Goal: Entertainment & Leisure: Consume media (video, audio)

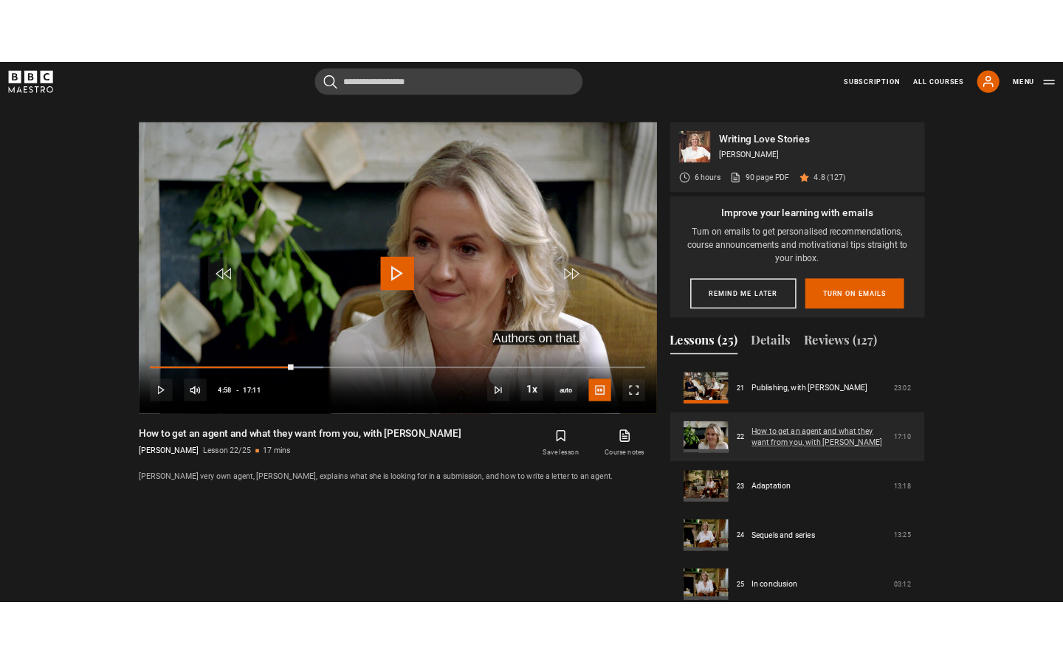
scroll to position [1364, 0]
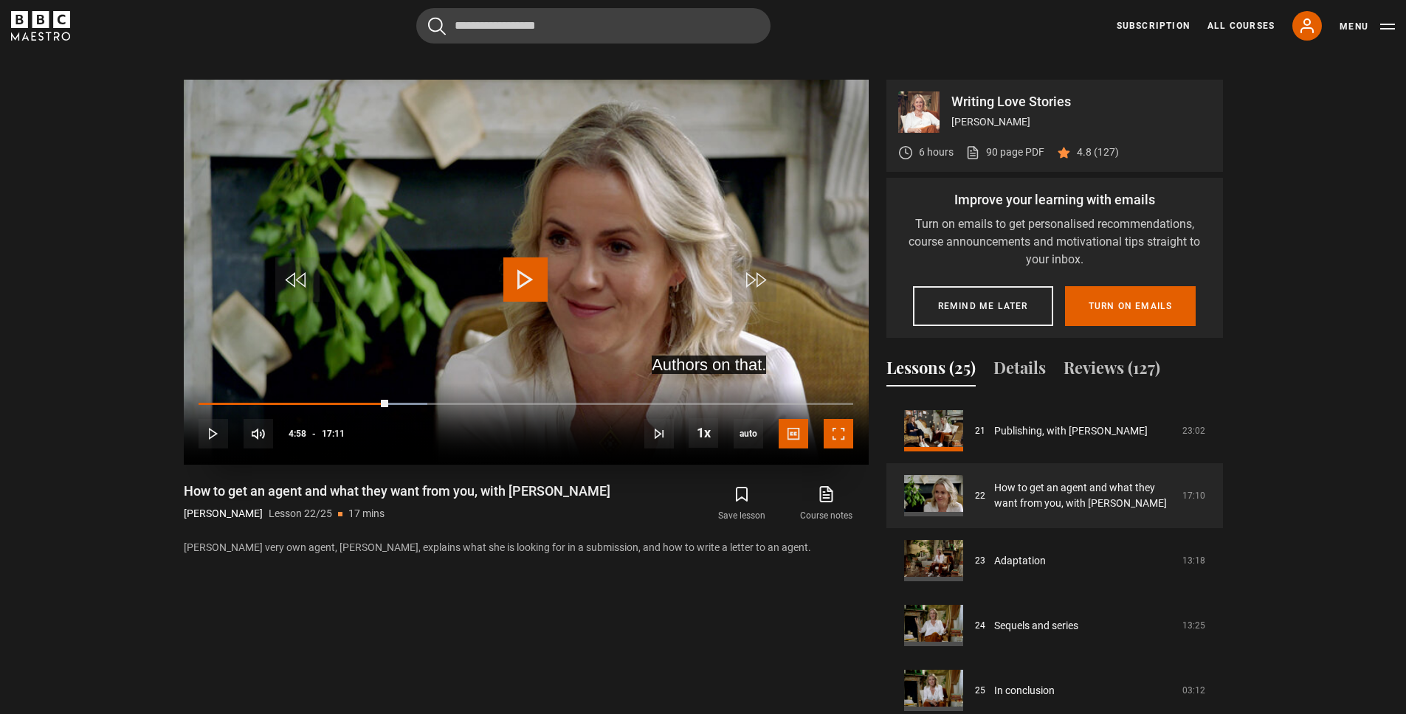
click at [837, 438] on span "Video Player" at bounding box center [839, 434] width 30 height 30
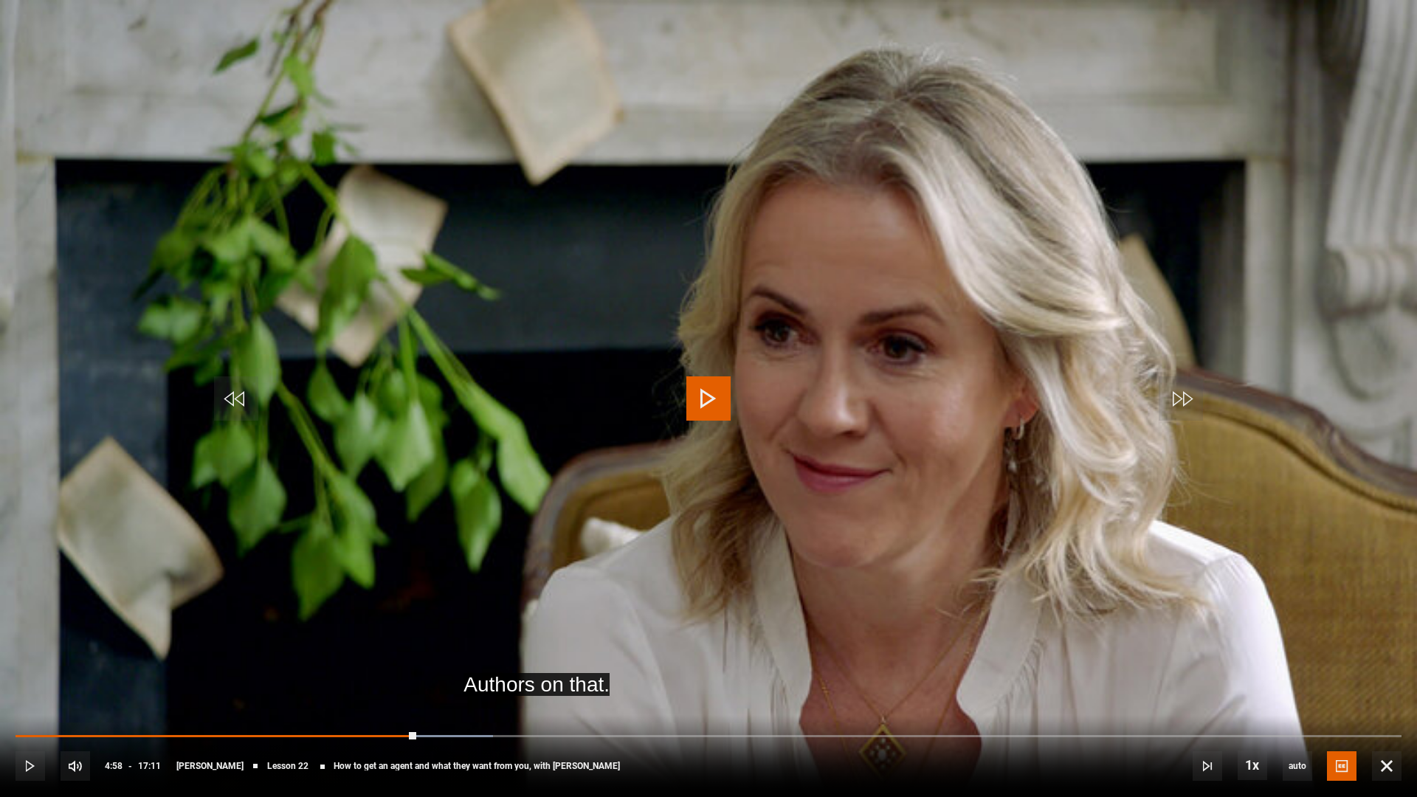
click at [697, 399] on span "Video Player" at bounding box center [708, 398] width 44 height 44
click at [720, 393] on span "Video Player" at bounding box center [708, 398] width 44 height 44
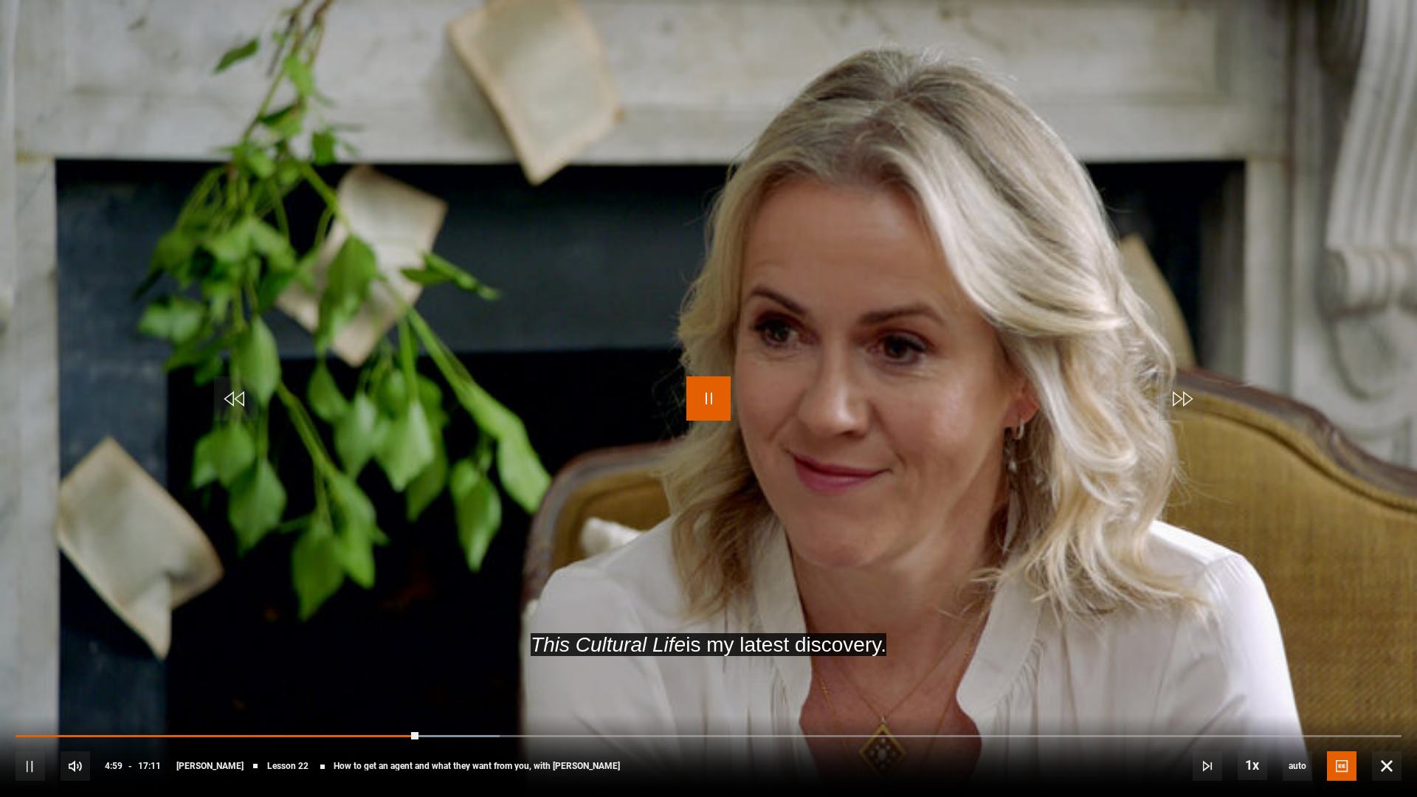
click at [718, 396] on span "Video Player" at bounding box center [708, 398] width 44 height 44
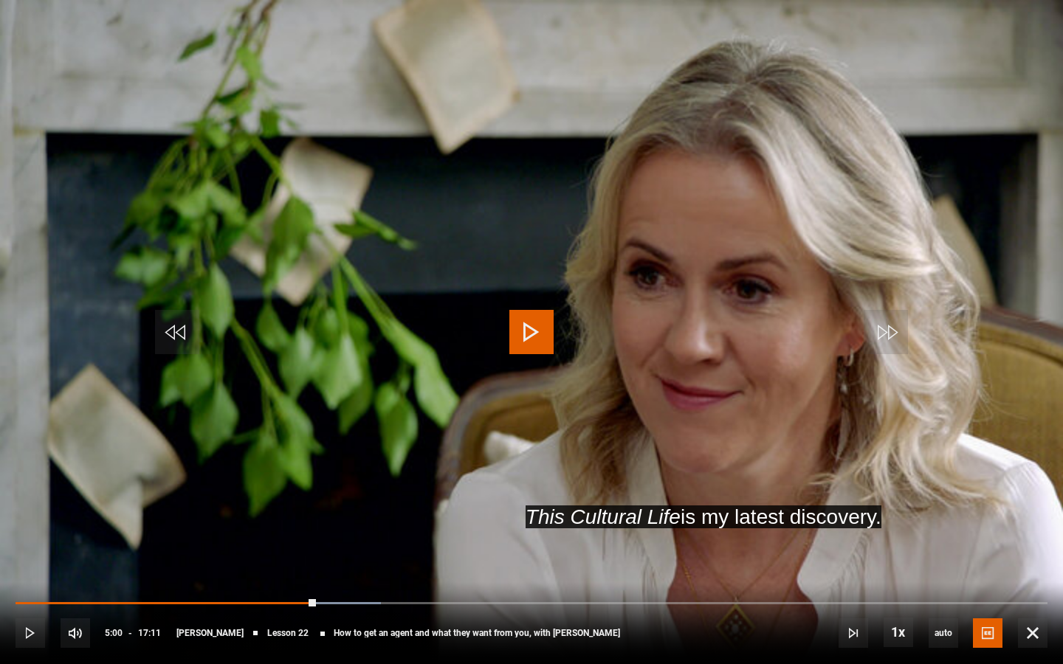
click at [541, 327] on span "Video Player" at bounding box center [531, 332] width 44 height 44
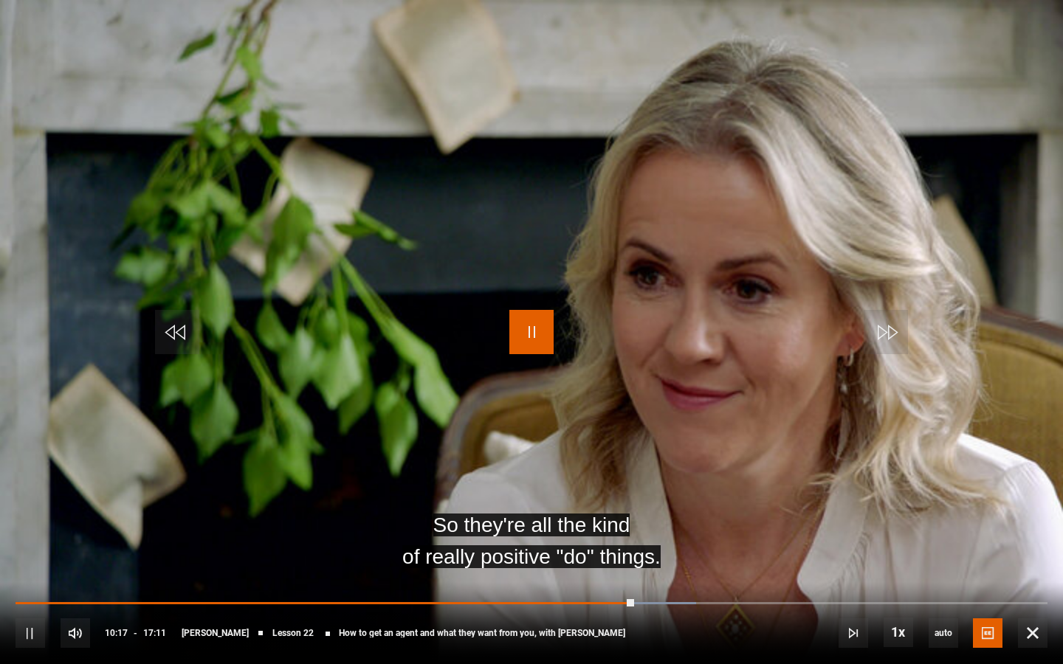
click at [532, 338] on span "Video Player" at bounding box center [531, 332] width 44 height 44
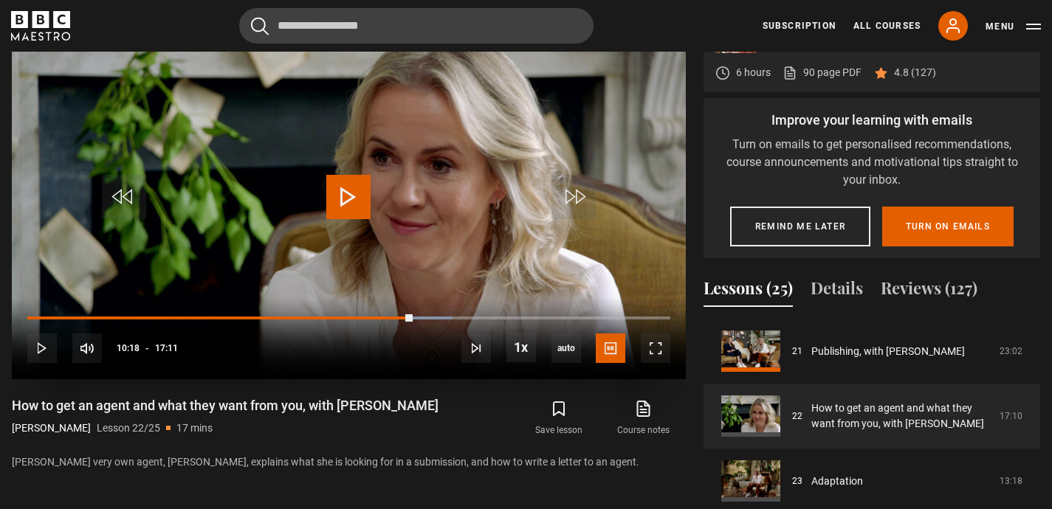
click at [352, 188] on span "Video Player" at bounding box center [348, 197] width 44 height 44
click at [669, 345] on span "Video Player" at bounding box center [656, 349] width 30 height 30
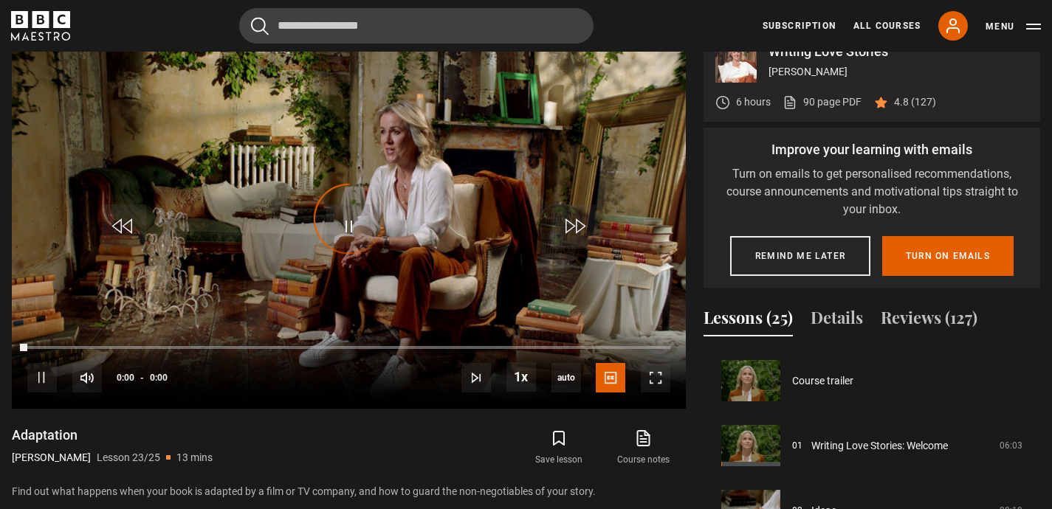
scroll to position [1370, 0]
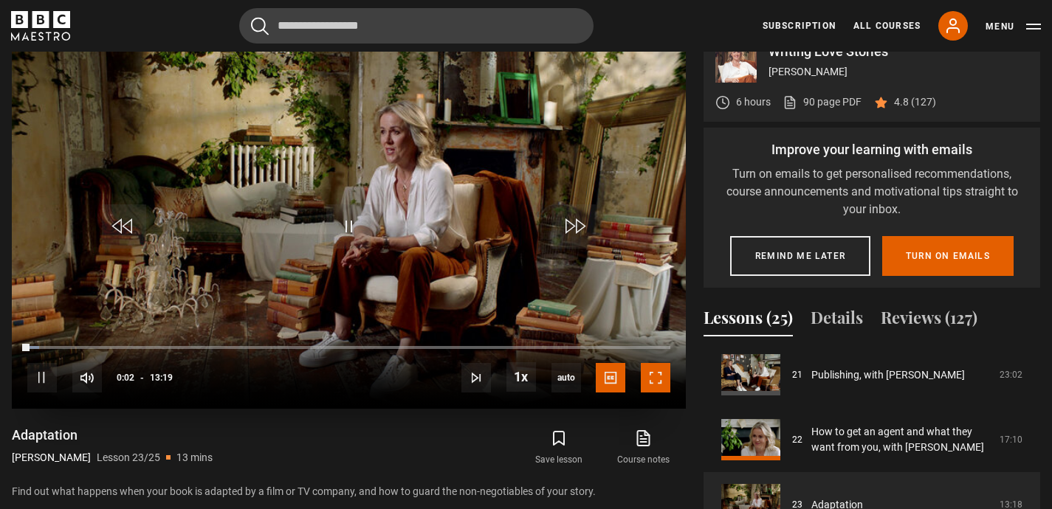
click at [652, 379] on span "Video Player" at bounding box center [656, 378] width 30 height 30
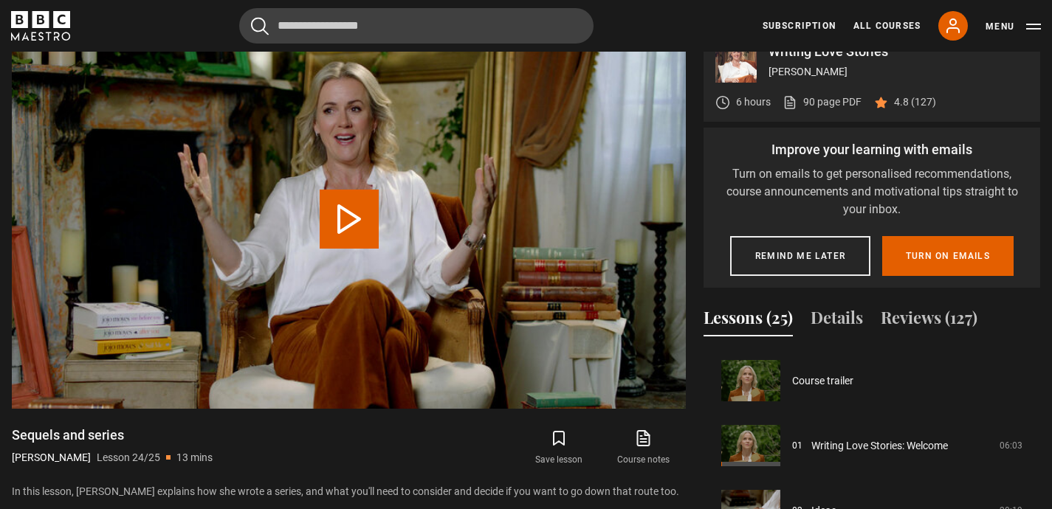
scroll to position [1370, 0]
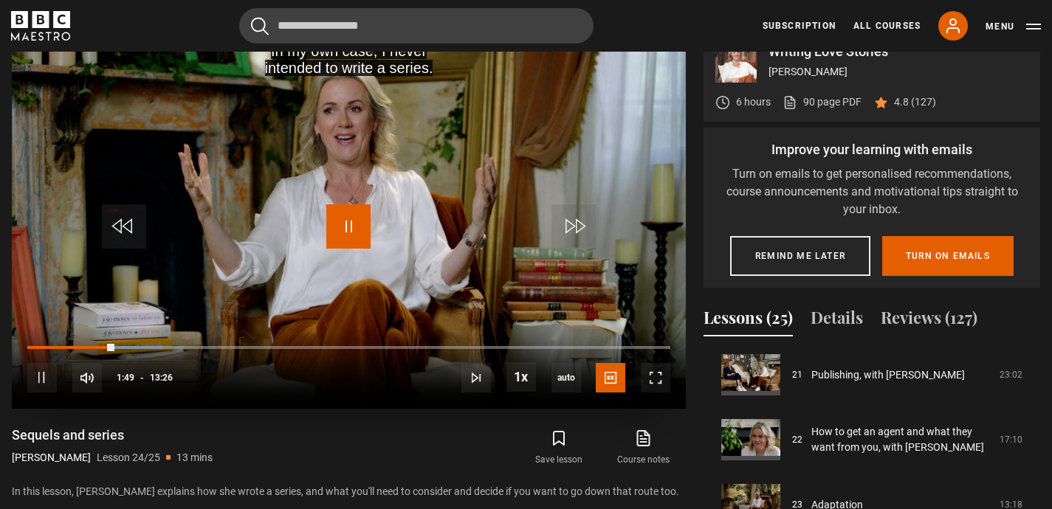
click at [350, 216] on span "Video Player" at bounding box center [348, 226] width 44 height 44
click at [664, 384] on span "Video Player" at bounding box center [656, 378] width 30 height 30
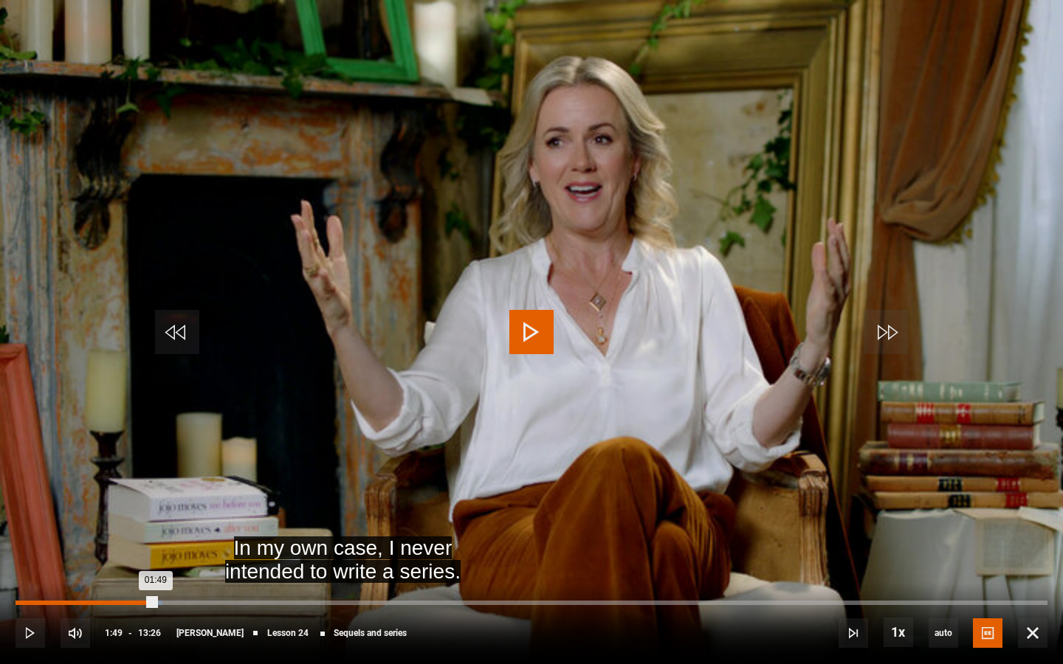
click at [139, 603] on div "01:36" at bounding box center [140, 603] width 2 height 4
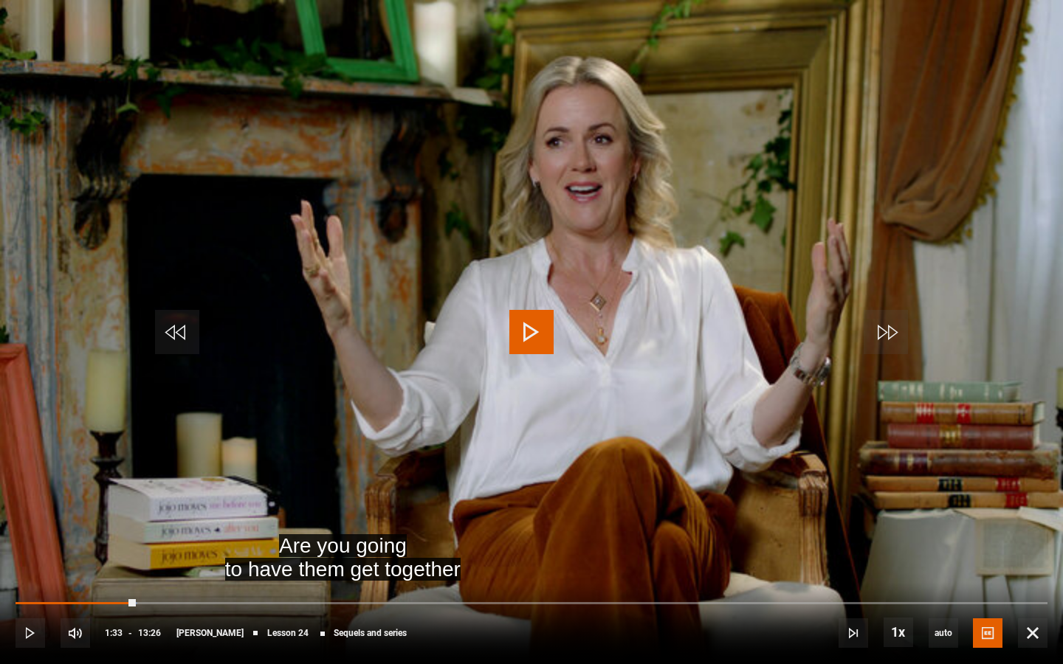
click at [534, 326] on video-js "Are you going to have them get together Video Player is loading. Play Lesson Se…" at bounding box center [531, 332] width 1063 height 664
click at [534, 326] on span "Video Player" at bounding box center [531, 332] width 44 height 44
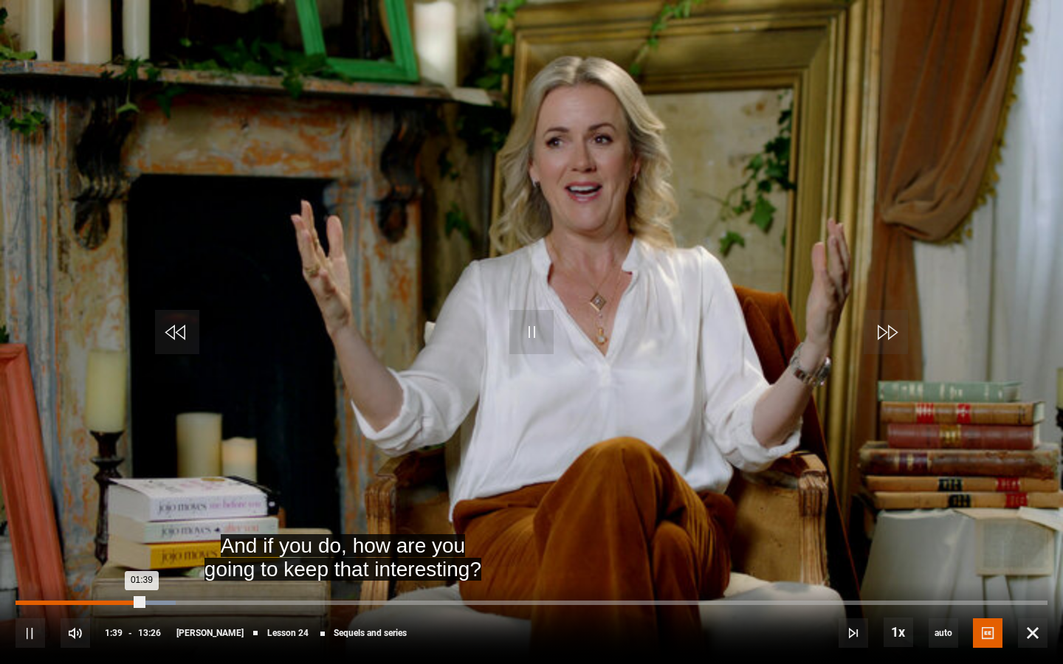
click at [125, 603] on div "01:25" at bounding box center [126, 603] width 2 height 4
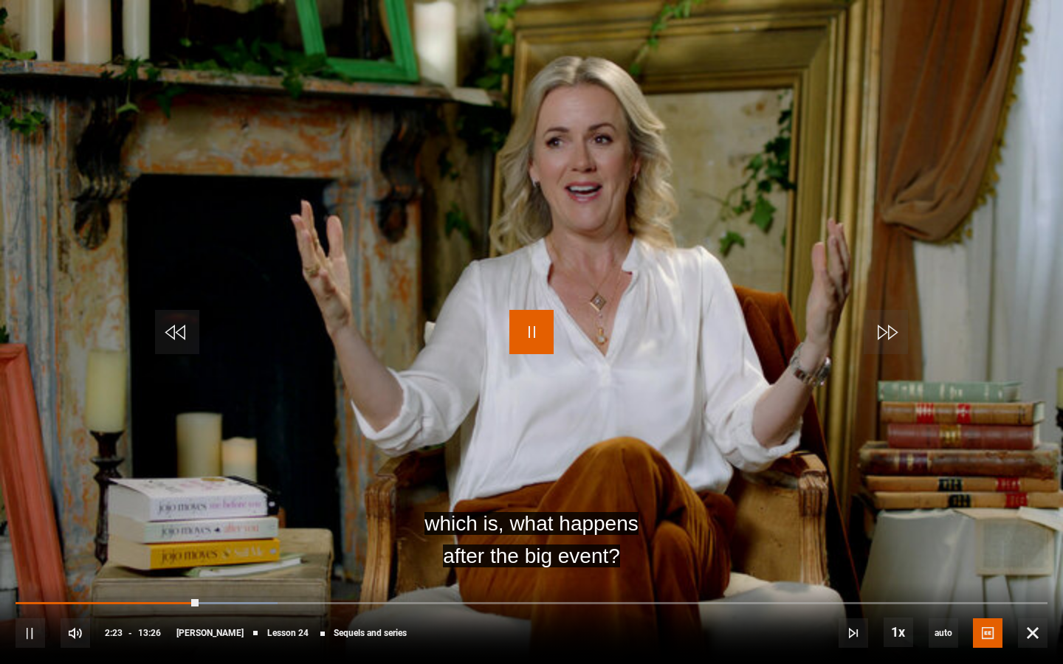
click at [523, 331] on span "Video Player" at bounding box center [531, 332] width 44 height 44
click at [530, 336] on span "Video Player" at bounding box center [531, 332] width 44 height 44
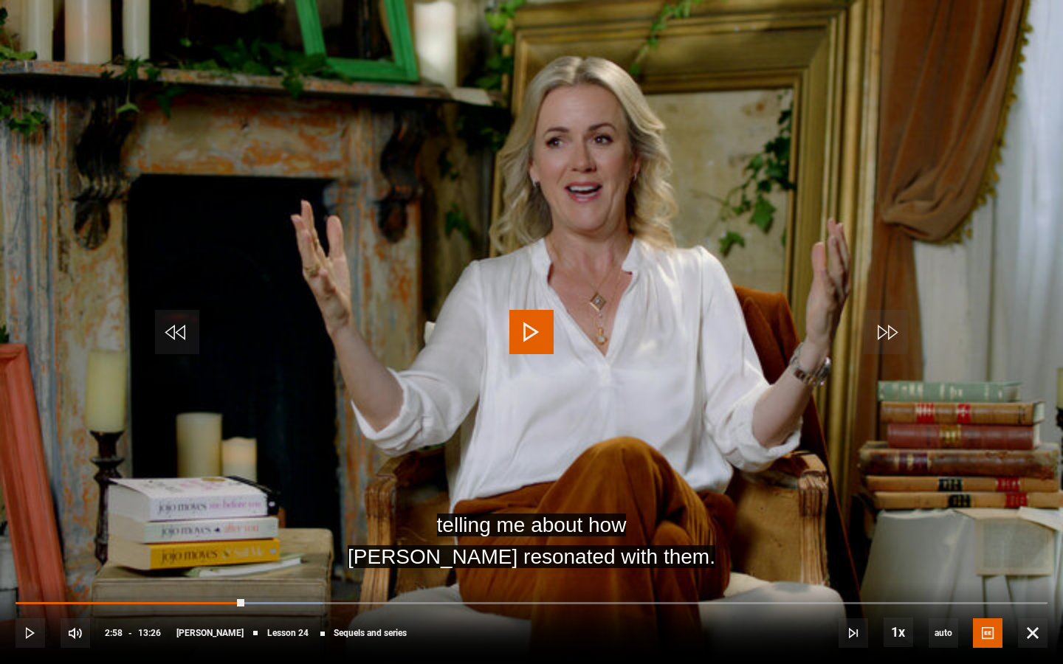
click at [530, 336] on span "Video Player" at bounding box center [531, 332] width 44 height 44
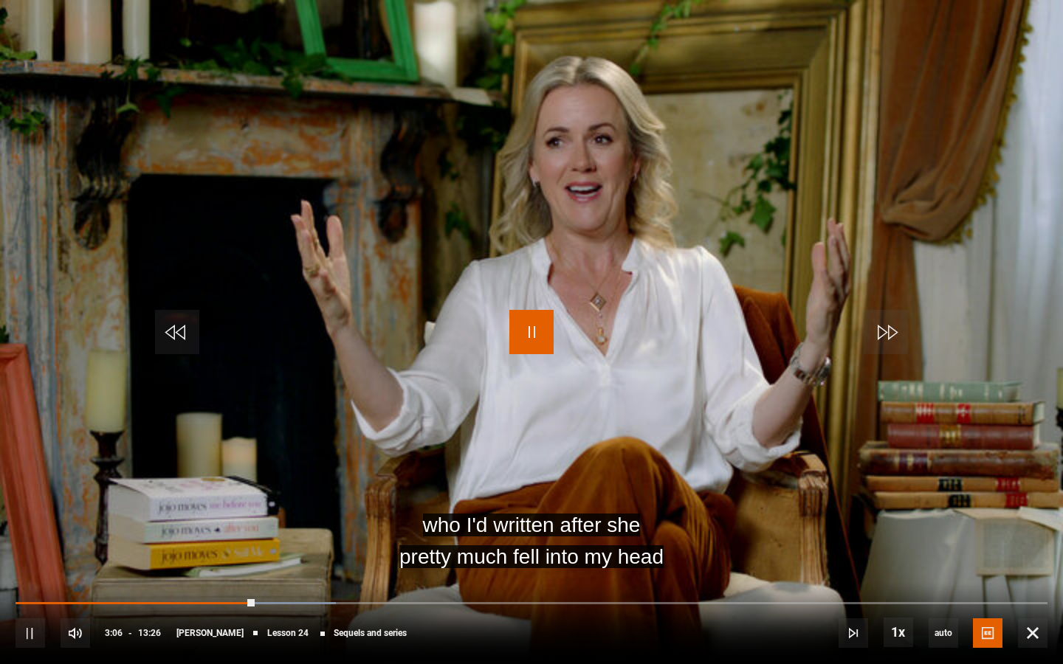
click at [530, 336] on span "Video Player" at bounding box center [531, 332] width 44 height 44
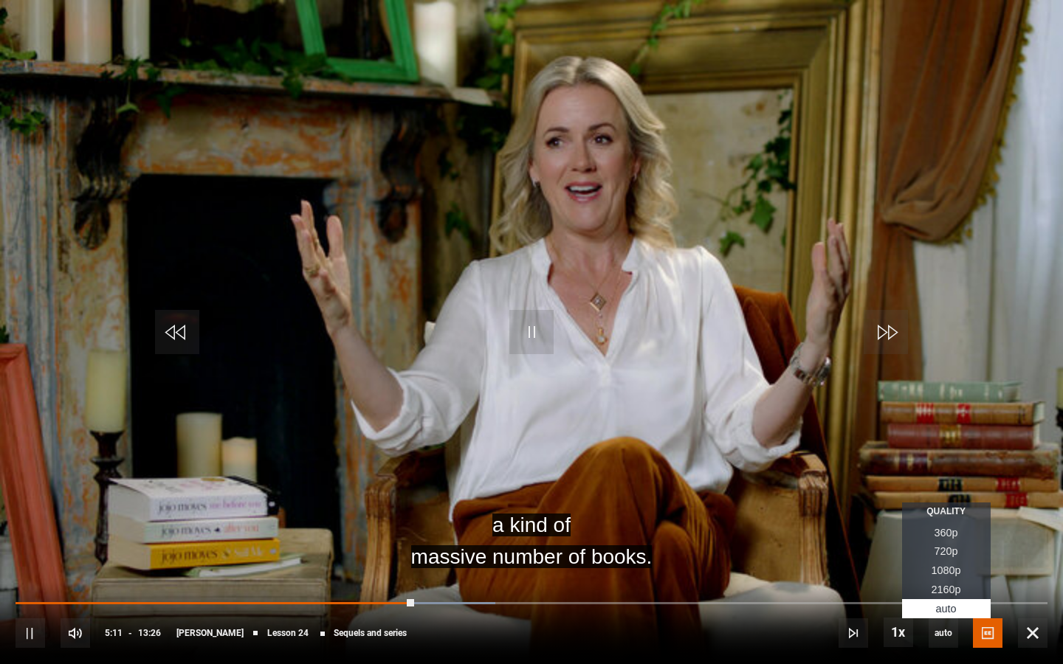
click at [958, 568] on span "1080p" at bounding box center [946, 571] width 30 height 12
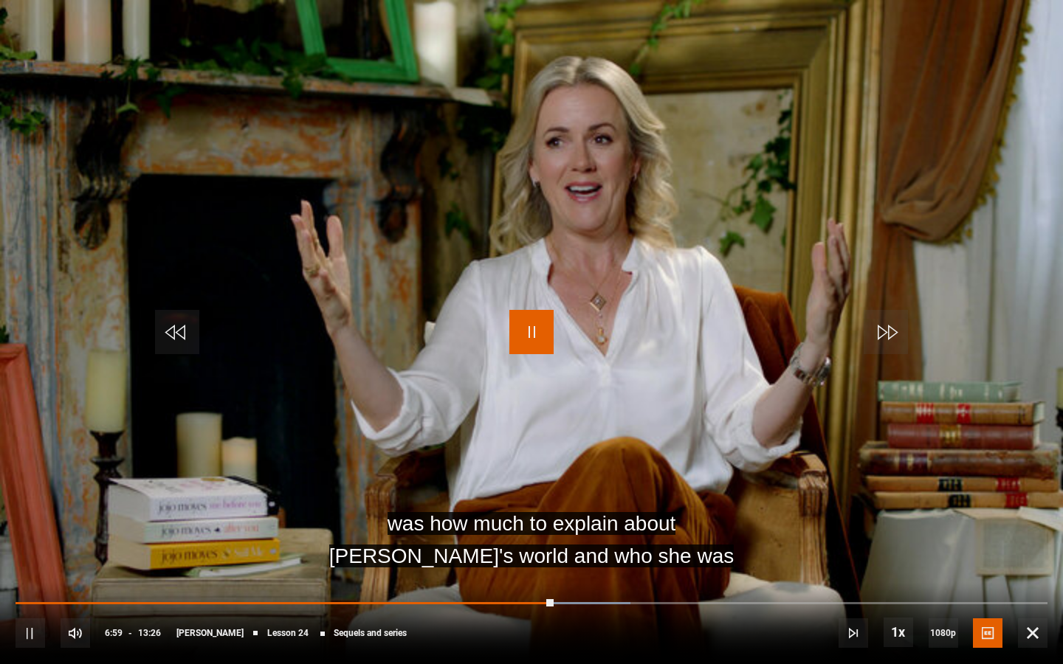
click at [528, 340] on span "Video Player" at bounding box center [531, 332] width 44 height 44
